Goal: Information Seeking & Learning: Learn about a topic

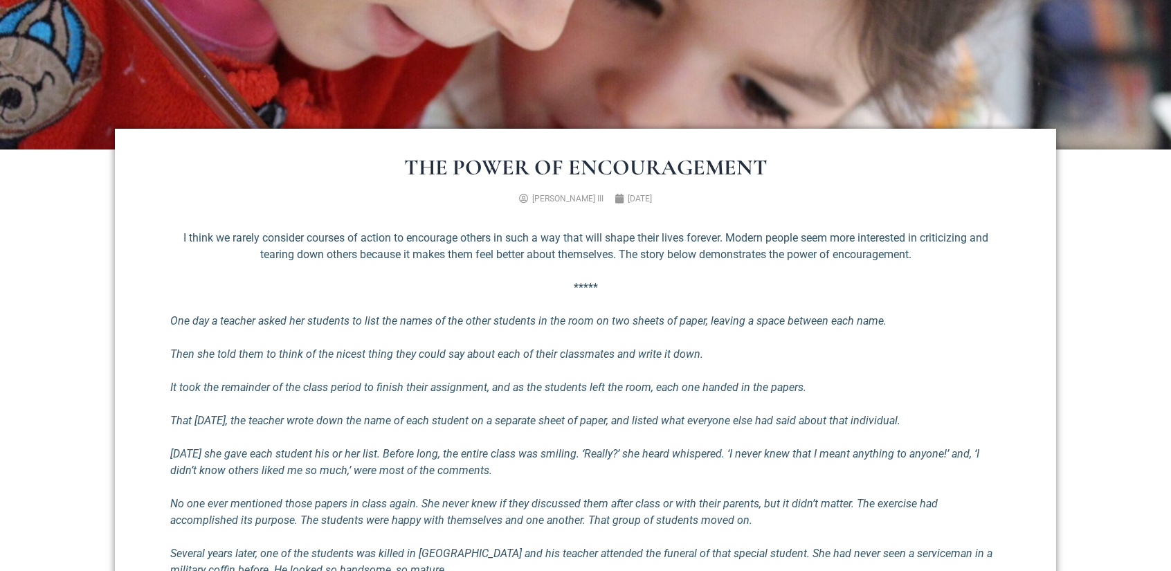
scroll to position [415, 0]
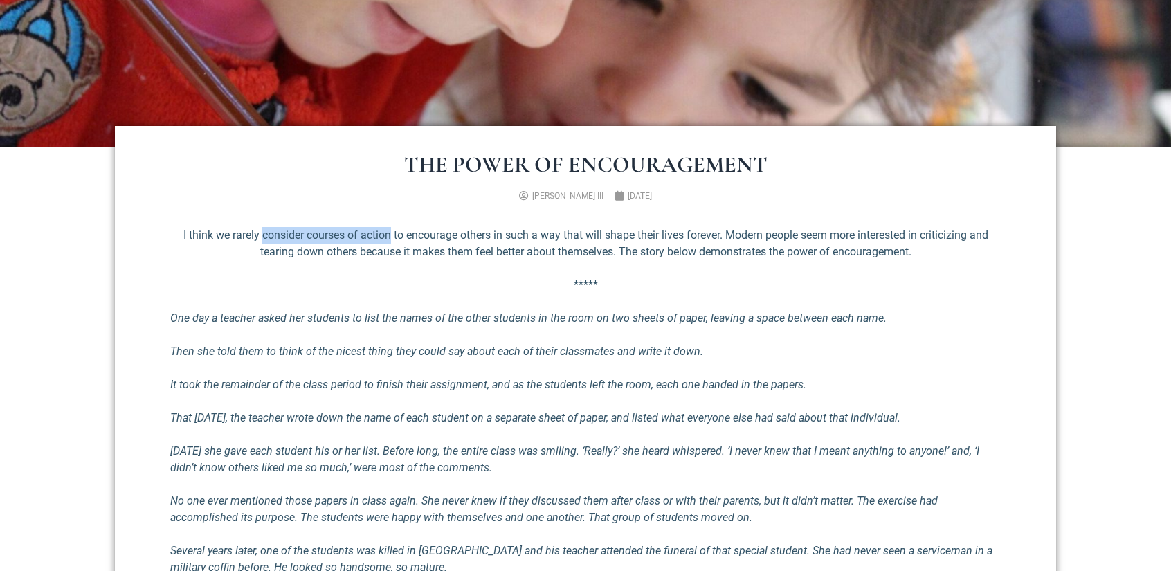
drag, startPoint x: 257, startPoint y: 234, endPoint x: 389, endPoint y: 236, distance: 131.5
click at [389, 236] on p "I think we rarely consider courses of action to encourage others in such a way …" at bounding box center [585, 243] width 830 height 33
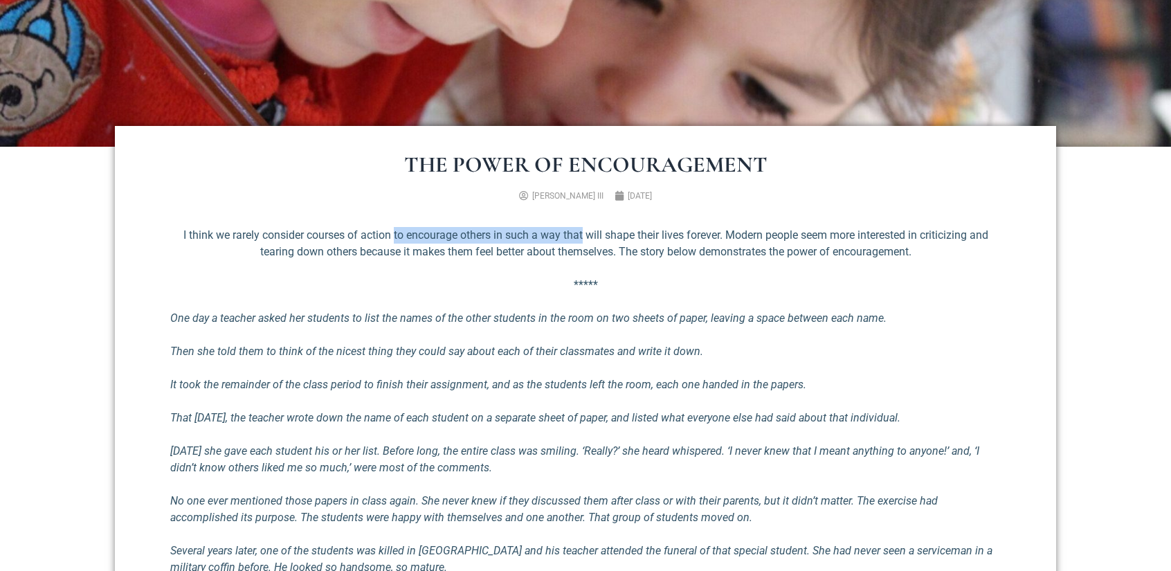
drag, startPoint x: 392, startPoint y: 235, endPoint x: 579, endPoint y: 228, distance: 187.7
click at [579, 228] on p "I think we rarely consider courses of action to encourage others in such a way …" at bounding box center [585, 243] width 830 height 33
drag, startPoint x: 458, startPoint y: 235, endPoint x: 513, endPoint y: 232, distance: 54.7
click at [513, 232] on p "I think we rarely consider courses of action to encourage others in such a way …" at bounding box center [585, 243] width 830 height 33
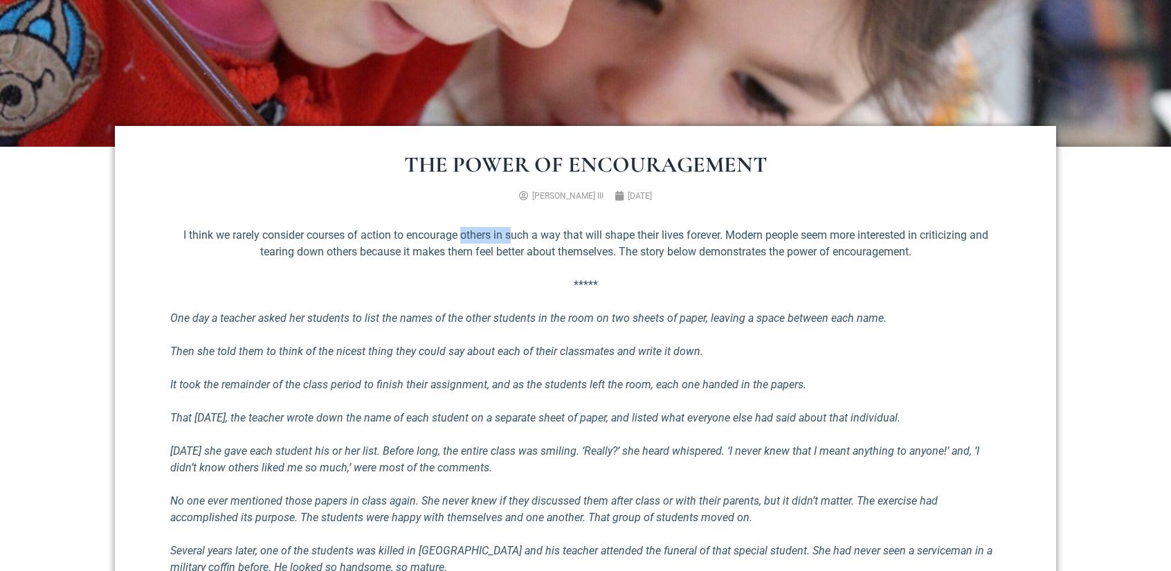
click at [513, 232] on p "I think we rarely consider courses of action to encourage others in such a way …" at bounding box center [585, 243] width 830 height 33
drag, startPoint x: 505, startPoint y: 235, endPoint x: 570, endPoint y: 235, distance: 64.4
click at [570, 235] on p "I think we rarely consider courses of action to encourage others in such a way …" at bounding box center [585, 243] width 830 height 33
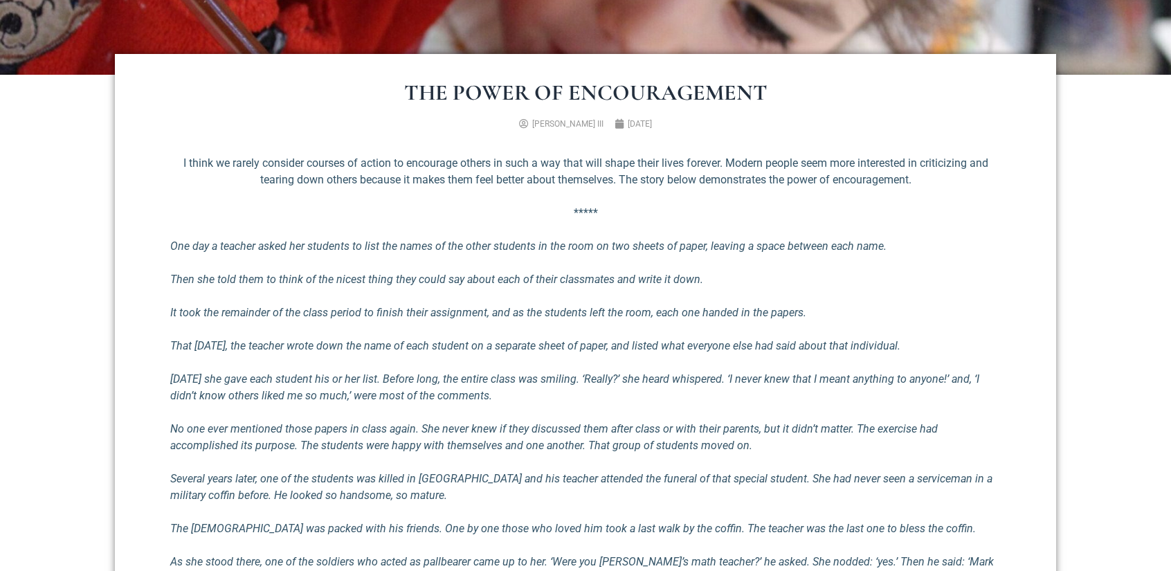
scroll to position [484, 0]
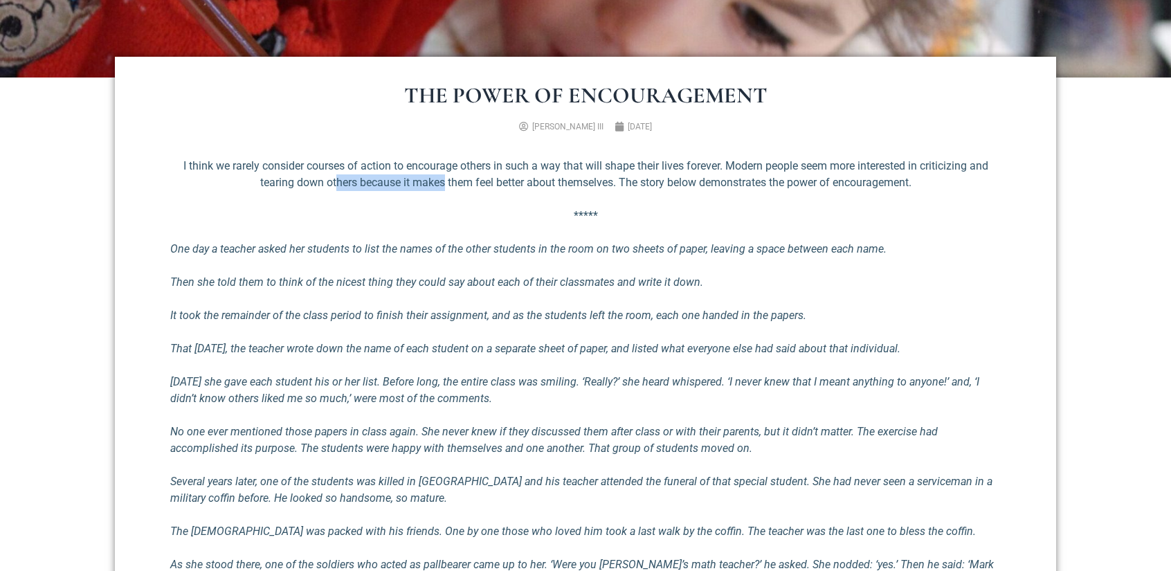
drag, startPoint x: 334, startPoint y: 182, endPoint x: 441, endPoint y: 182, distance: 108.0
click at [441, 182] on p "I think we rarely consider courses of action to encourage others in such a way …" at bounding box center [585, 174] width 830 height 33
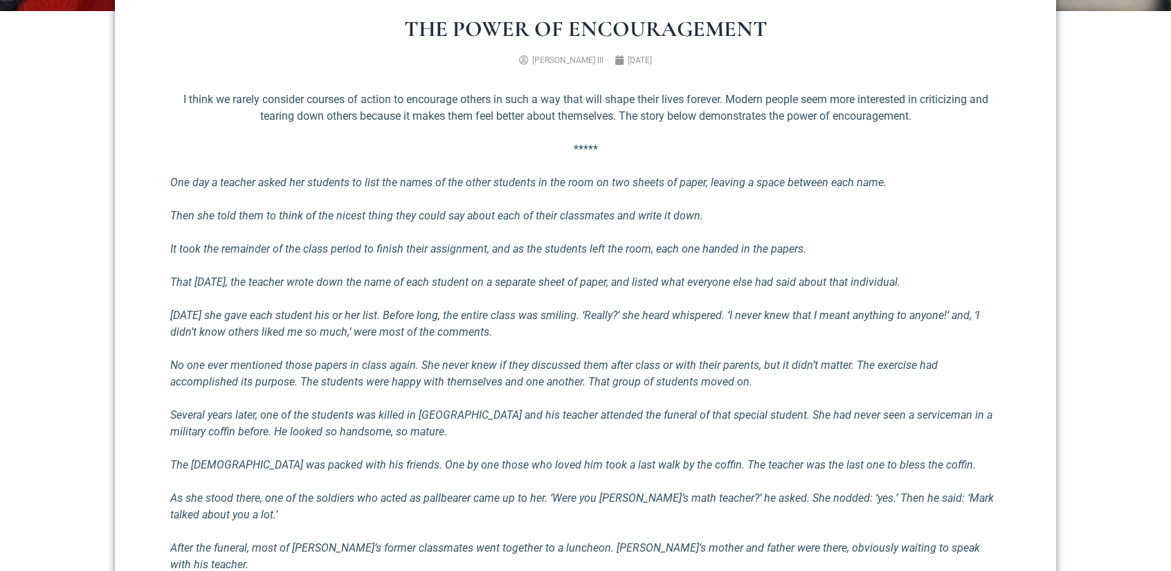
scroll to position [554, 0]
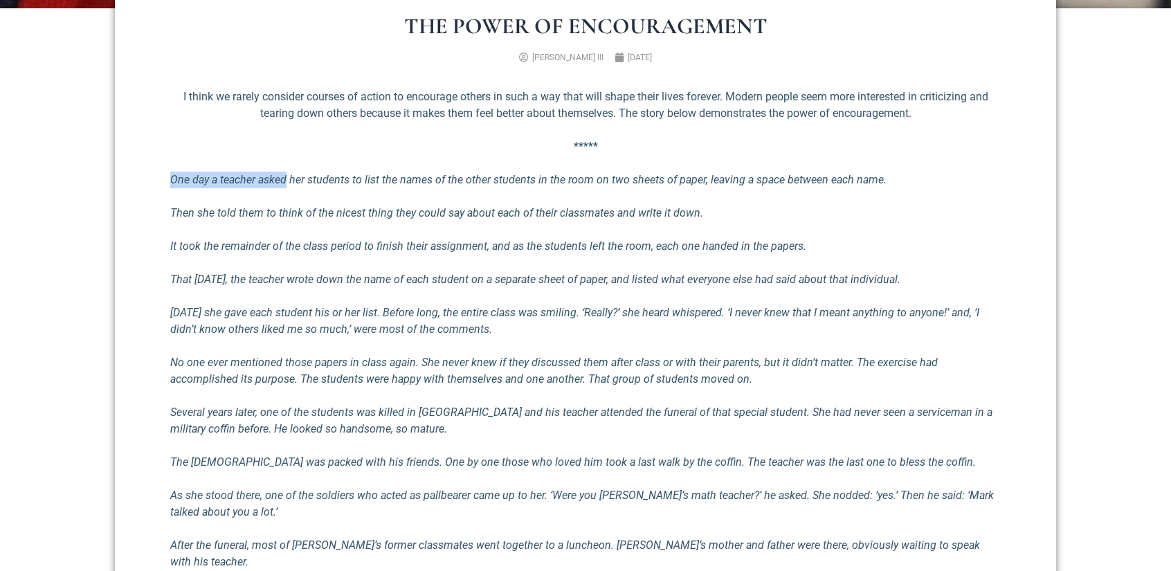
drag, startPoint x: 170, startPoint y: 178, endPoint x: 288, endPoint y: 175, distance: 117.7
click at [288, 175] on em "One day a teacher asked her students to list the names of the other students in…" at bounding box center [528, 179] width 716 height 13
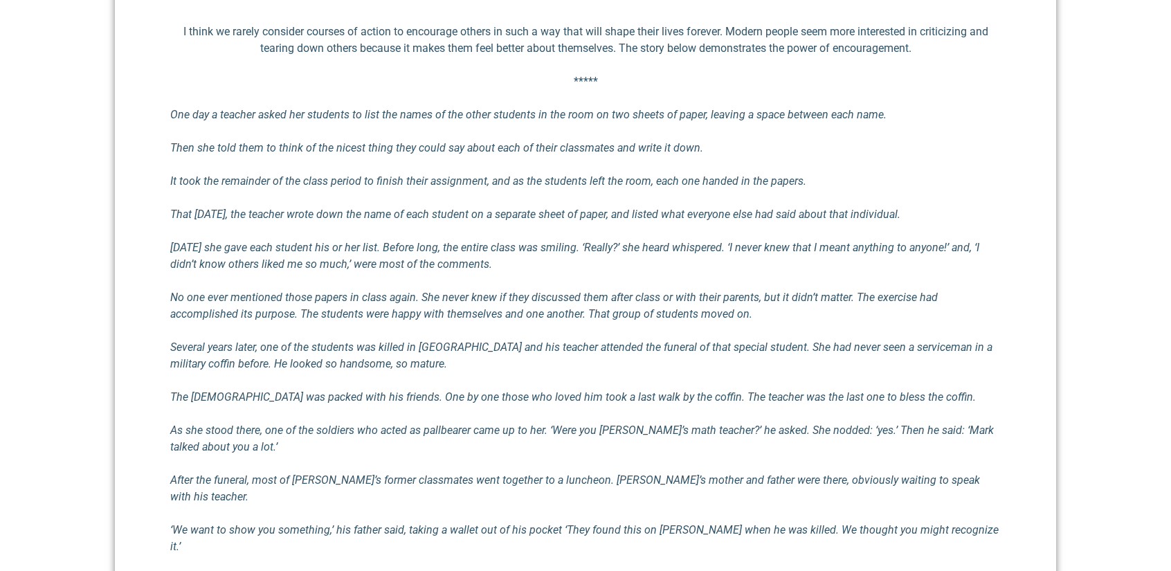
scroll to position [623, 0]
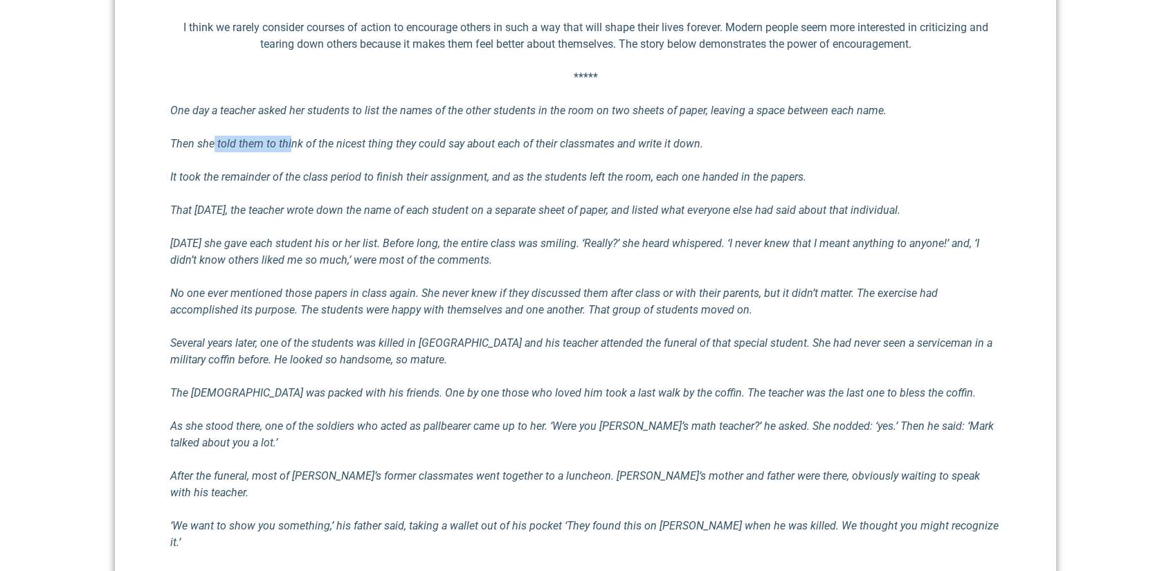
drag, startPoint x: 215, startPoint y: 146, endPoint x: 290, endPoint y: 139, distance: 75.7
click at [290, 139] on em "Then she told them to think of the nicest thing they could say about each of th…" at bounding box center [436, 143] width 533 height 13
drag, startPoint x: 375, startPoint y: 212, endPoint x: 491, endPoint y: 209, distance: 116.3
click at [491, 209] on em "That [DATE], the teacher wrote down the name of each student on a separate shee…" at bounding box center [535, 209] width 730 height 13
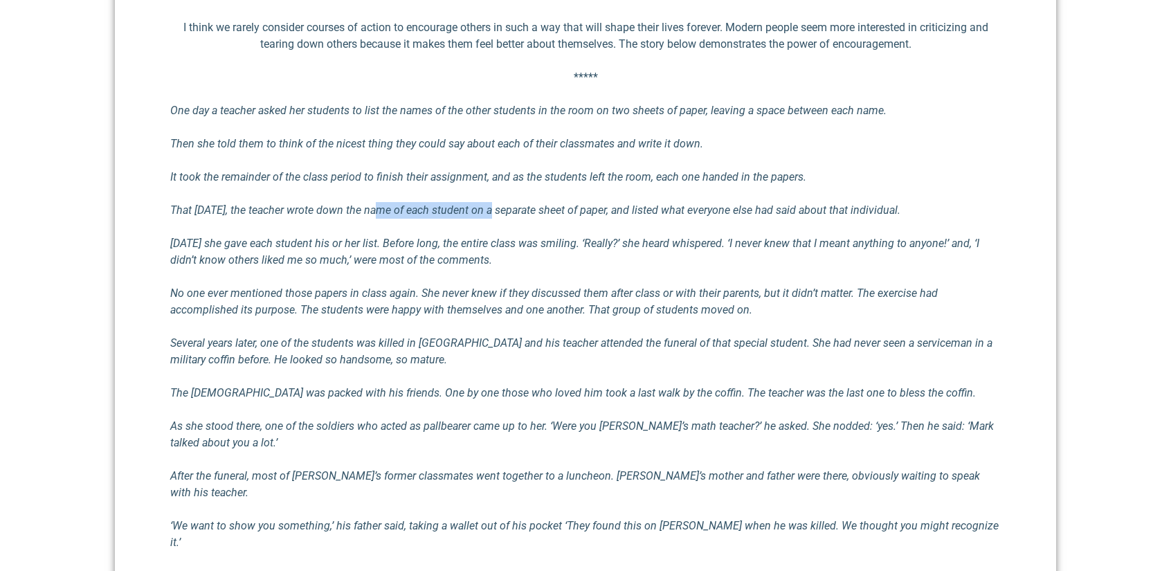
click at [491, 209] on em "That [DATE], the teacher wrote down the name of each student on a separate shee…" at bounding box center [535, 209] width 730 height 13
drag, startPoint x: 171, startPoint y: 243, endPoint x: 404, endPoint y: 240, distance: 233.2
click at [404, 240] on em "[DATE] she gave each student his or her list. Before long, the entire class was…" at bounding box center [574, 252] width 809 height 30
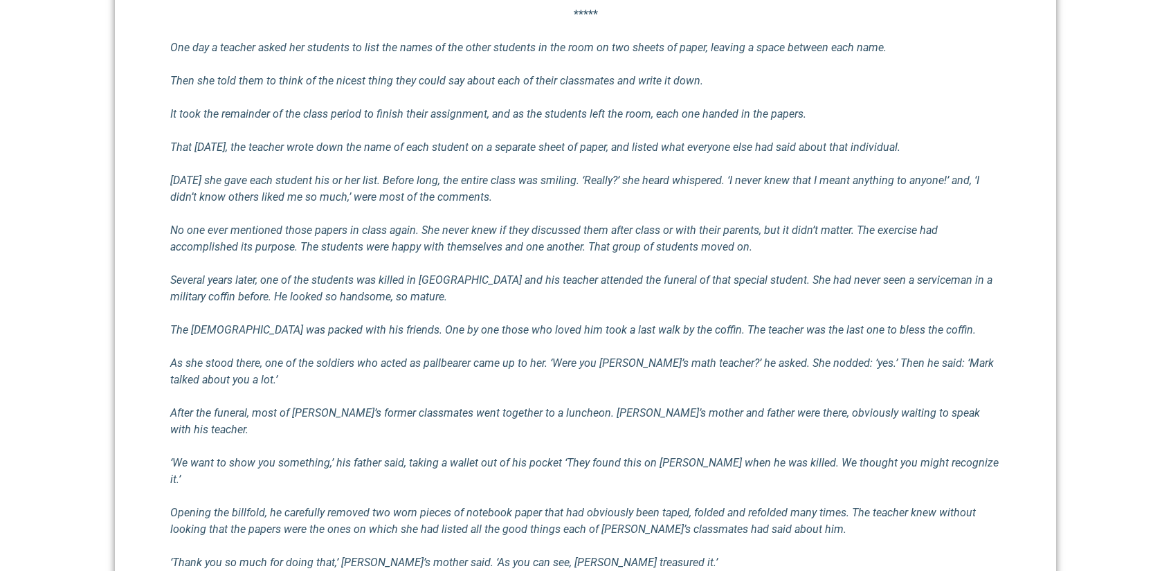
scroll to position [692, 0]
